Goal: Transaction & Acquisition: Subscribe to service/newsletter

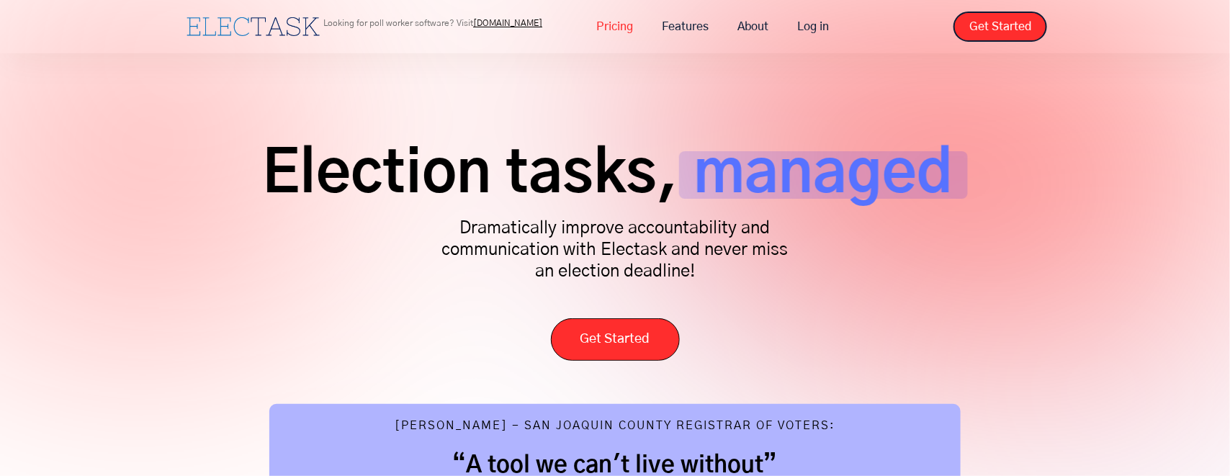
click at [628, 27] on link "Pricing" at bounding box center [616, 27] width 66 height 30
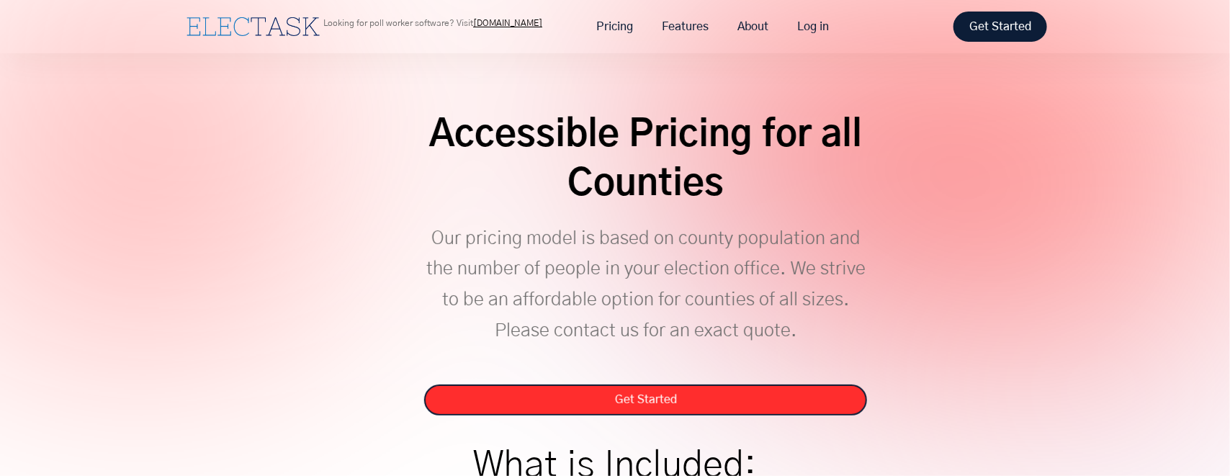
click at [1002, 23] on link "Get Started" at bounding box center [1001, 27] width 94 height 30
